Goal: Consume media (video, audio)

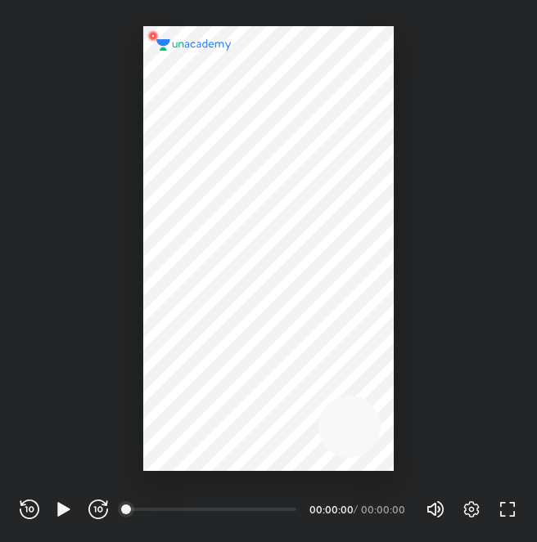
scroll to position [542, 537]
click at [66, 510] on icon "button" at bounding box center [63, 509] width 12 height 14
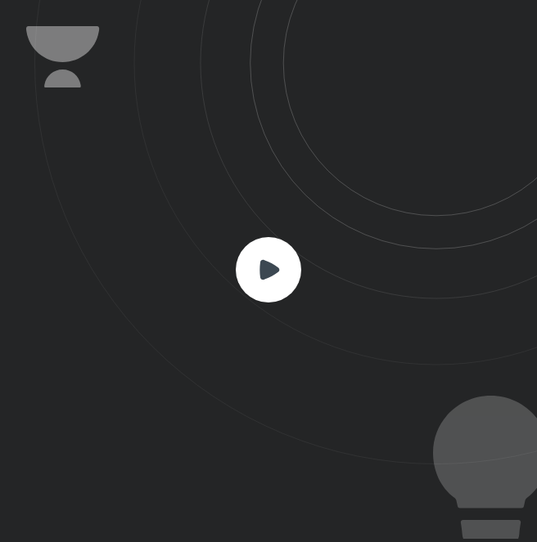
click at [307, 273] on icon at bounding box center [285, 232] width 502 height 465
drag, startPoint x: 297, startPoint y: 271, endPoint x: 287, endPoint y: 266, distance: 11.0
click at [287, 266] on rect at bounding box center [268, 269] width 65 height 65
click at [280, 259] on rect at bounding box center [268, 269] width 65 height 65
click at [266, 264] on icon at bounding box center [268, 269] width 65 height 65
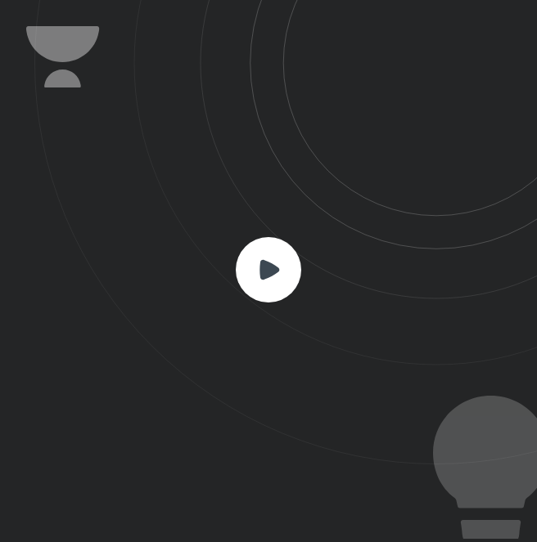
click at [269, 265] on icon at bounding box center [269, 269] width 20 height 20
click at [268, 266] on icon at bounding box center [269, 269] width 20 height 20
click at [270, 271] on icon at bounding box center [269, 269] width 20 height 20
drag, startPoint x: 270, startPoint y: 271, endPoint x: 280, endPoint y: 276, distance: 11.0
click at [280, 276] on rect at bounding box center [268, 269] width 65 height 65
